Goal: Navigation & Orientation: Find specific page/section

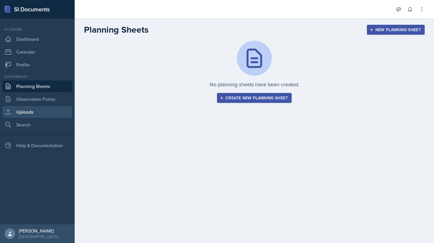
click at [28, 113] on link "Uploads" at bounding box center [37, 112] width 70 height 12
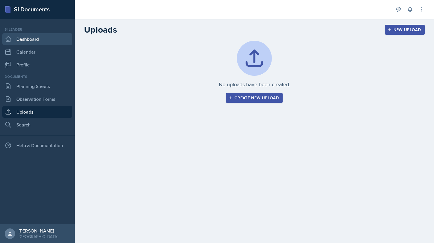
click at [32, 36] on link "Dashboard" at bounding box center [37, 39] width 70 height 12
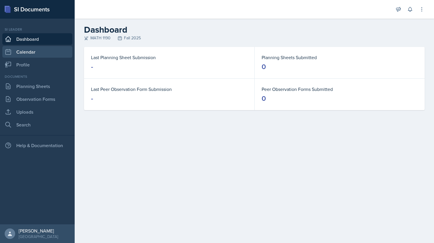
click at [27, 54] on link "Calendar" at bounding box center [37, 52] width 70 height 12
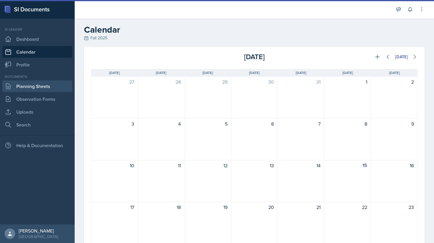
click at [34, 83] on link "Planning Sheets" at bounding box center [37, 87] width 70 height 12
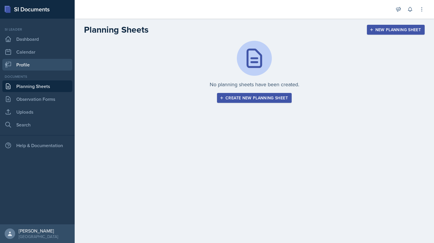
click at [25, 63] on link "Profile" at bounding box center [37, 65] width 70 height 12
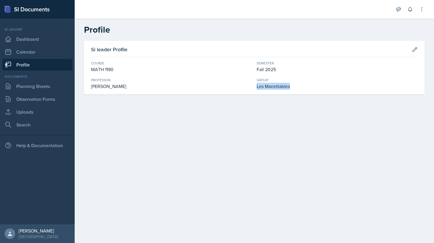
drag, startPoint x: 299, startPoint y: 88, endPoint x: 256, endPoint y: 84, distance: 43.9
click at [256, 84] on div "Course MATH 1190 Semester Fall 2025 [PERSON_NAME] Group Les Mariettables" at bounding box center [254, 75] width 327 height 29
drag, startPoint x: 256, startPoint y: 84, endPoint x: 282, endPoint y: 90, distance: 26.8
click at [282, 90] on div "Les Mariettables" at bounding box center [337, 86] width 161 height 7
click at [223, 111] on main "Profile Si leader Profile Course MATH 1190 Semester Fall 2025 [PERSON_NAME] Gro…" at bounding box center [254, 131] width 359 height 225
